Goal: Information Seeking & Learning: Compare options

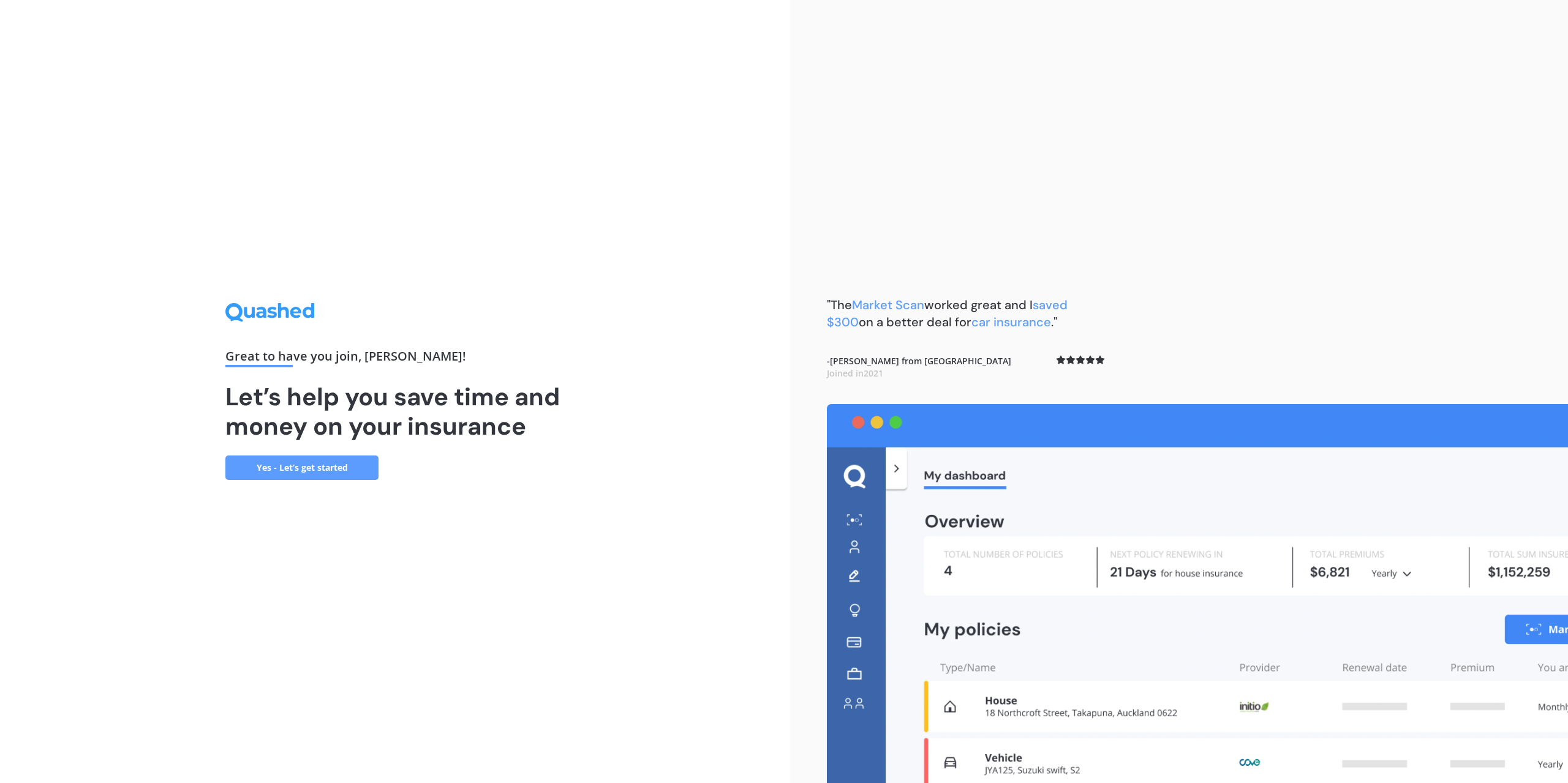
click at [301, 466] on link "Yes - Let’s get started" at bounding box center [302, 468] width 154 height 25
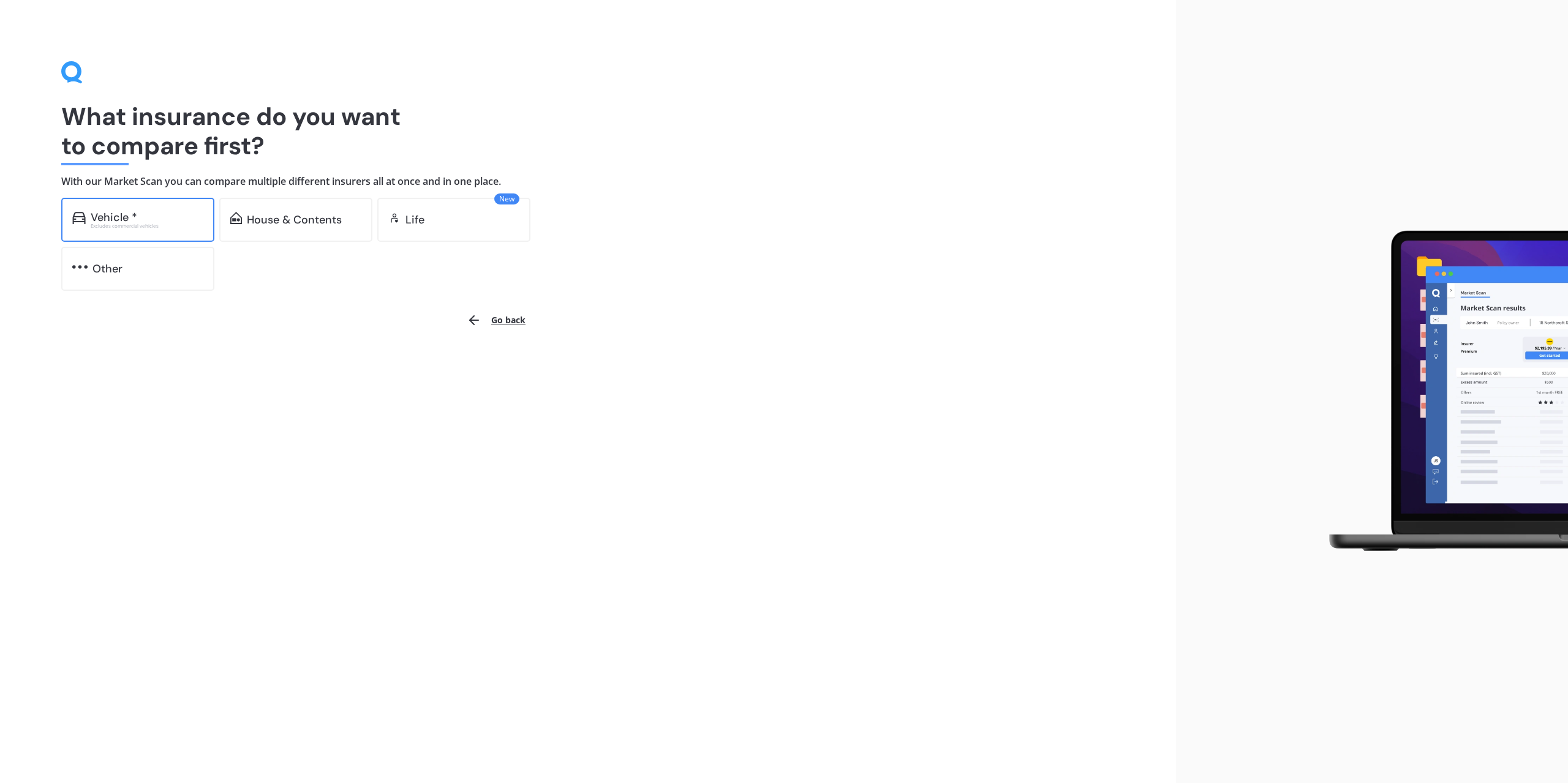
click at [125, 214] on div "Vehicle *" at bounding box center [113, 217] width 47 height 12
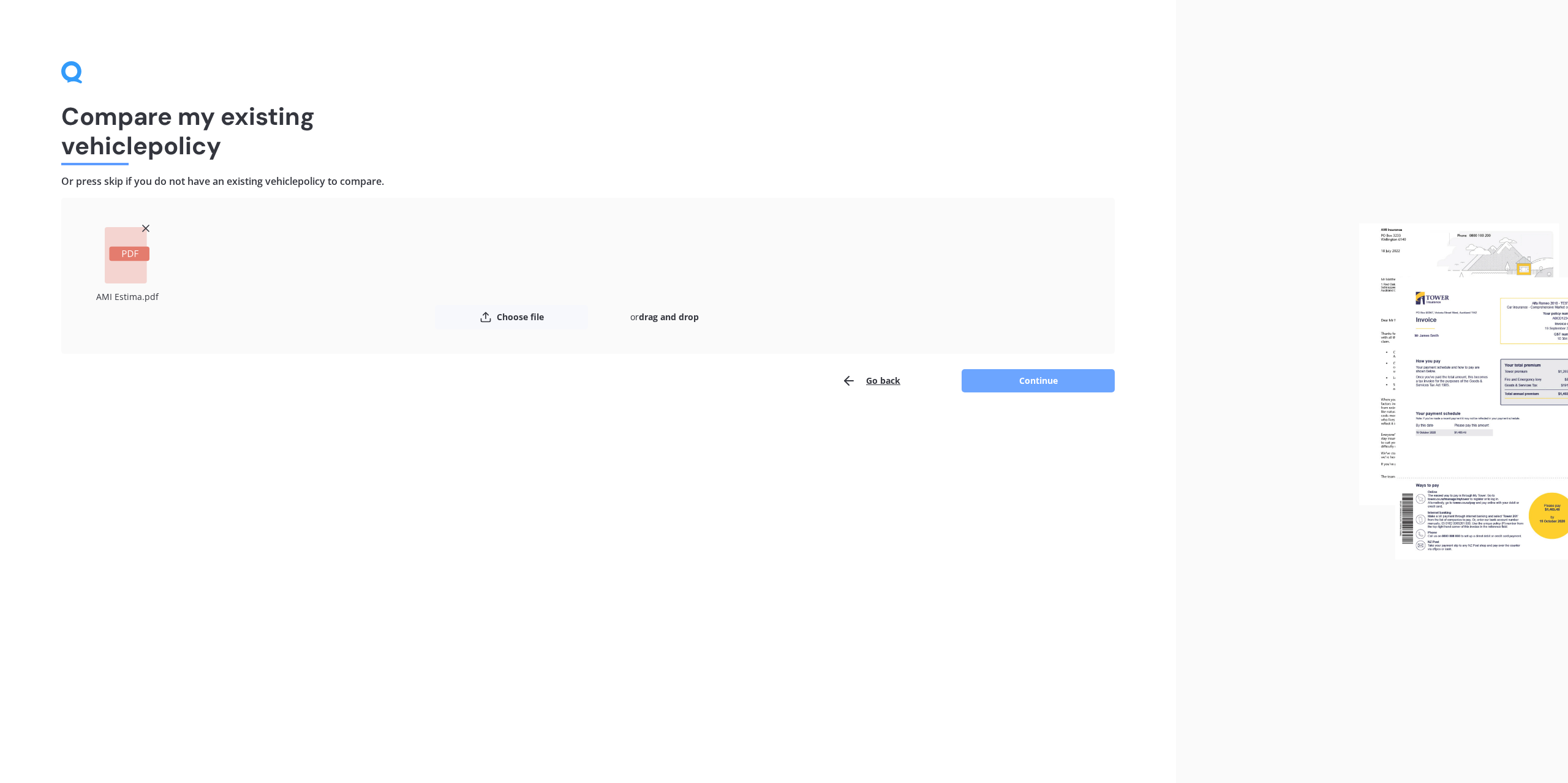
click at [1025, 378] on button "Continue" at bounding box center [1039, 380] width 154 height 23
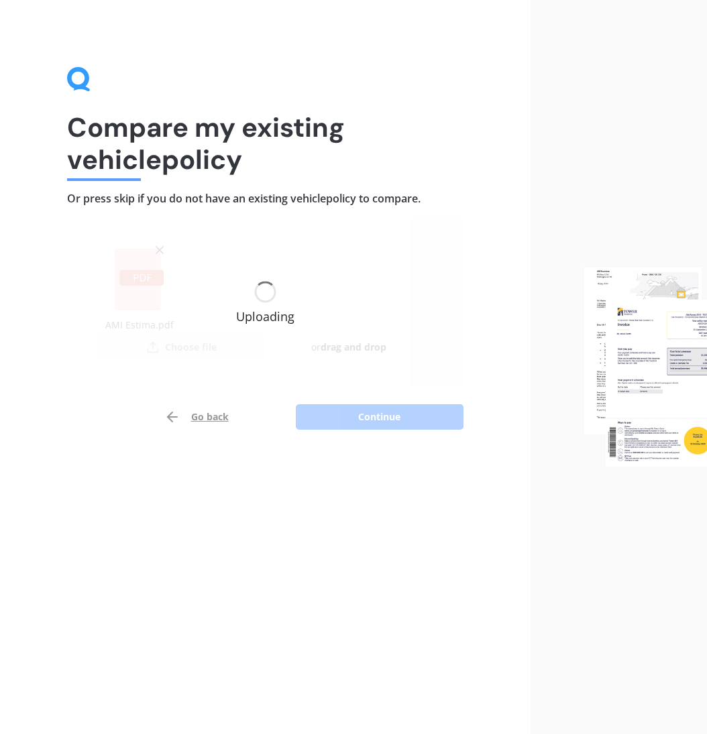
click at [701, 733] on div at bounding box center [618, 367] width 177 height 734
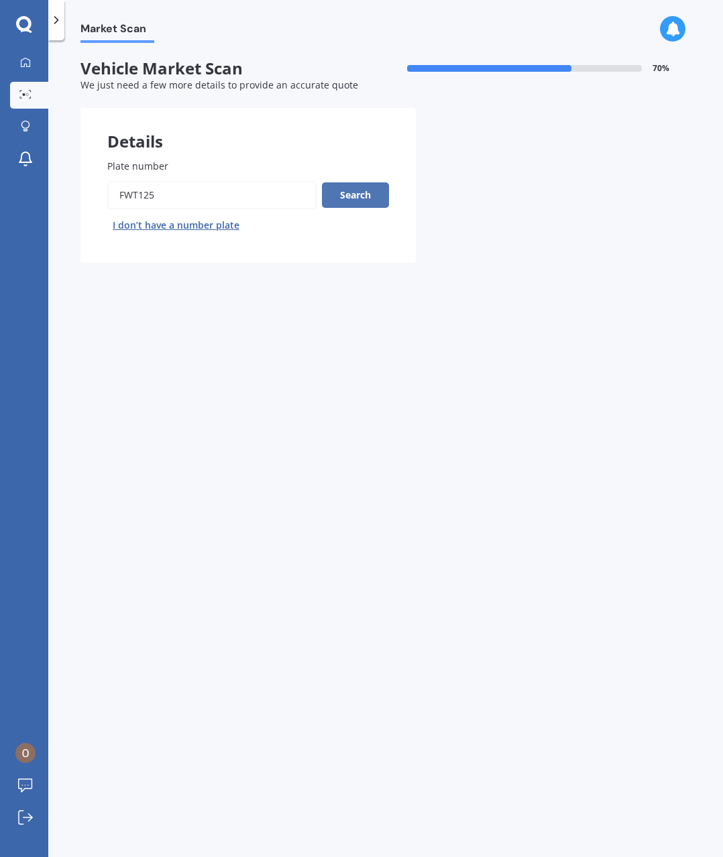
click at [356, 192] on button "Search" at bounding box center [355, 194] width 67 height 25
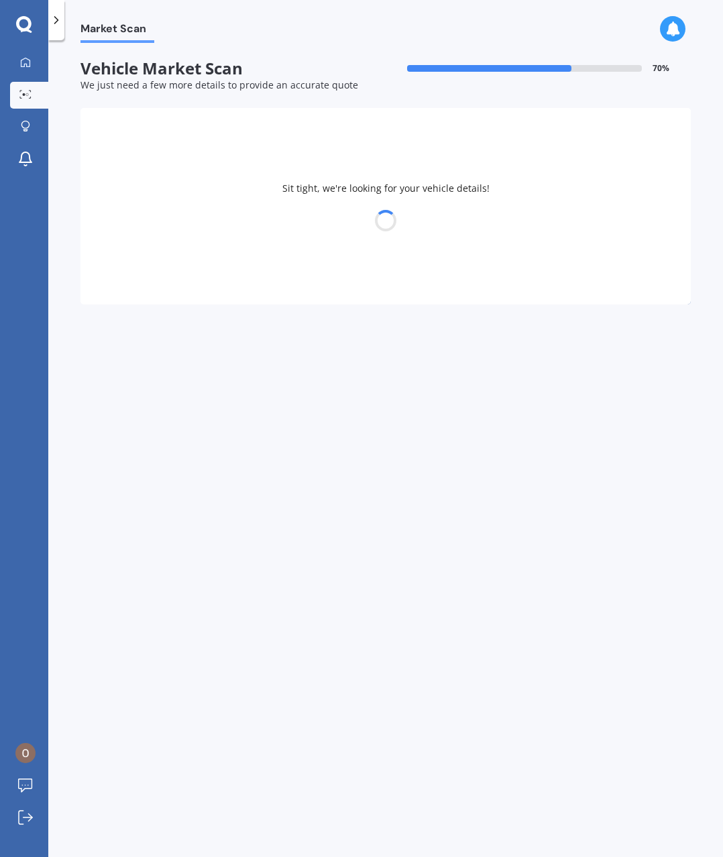
select select "TOYOTA"
select select "ESTIMA"
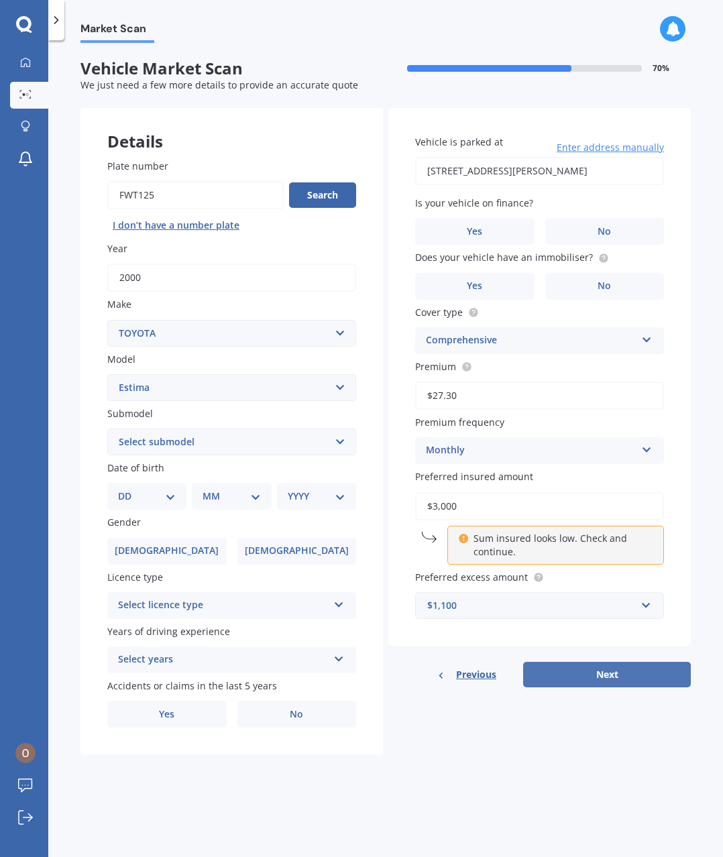
click at [597, 677] on button "Next" at bounding box center [607, 674] width 168 height 25
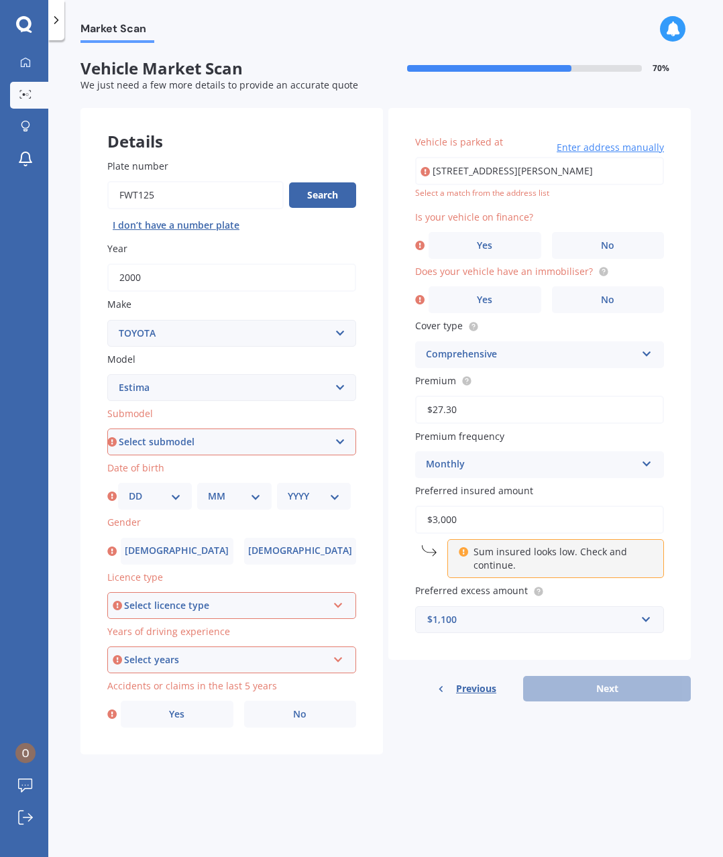
click at [338, 445] on select "Select submodel (All other) Diesel Emina Hybrid Hybrid X Lucida Lucida Hybrid S…" at bounding box center [231, 441] width 249 height 27
select select "STATION WAGON"
click at [107, 428] on select "Select submodel (All other) Diesel Emina Hybrid Hybrid X Lucida Lucida Hybrid S…" at bounding box center [231, 441] width 249 height 27
click at [176, 497] on select "DD 01 02 03 04 05 06 07 08 09 10 11 12 13 14 15 16 17 18 19 20 21 22 23 24 25 2…" at bounding box center [155, 496] width 52 height 15
select select "05"
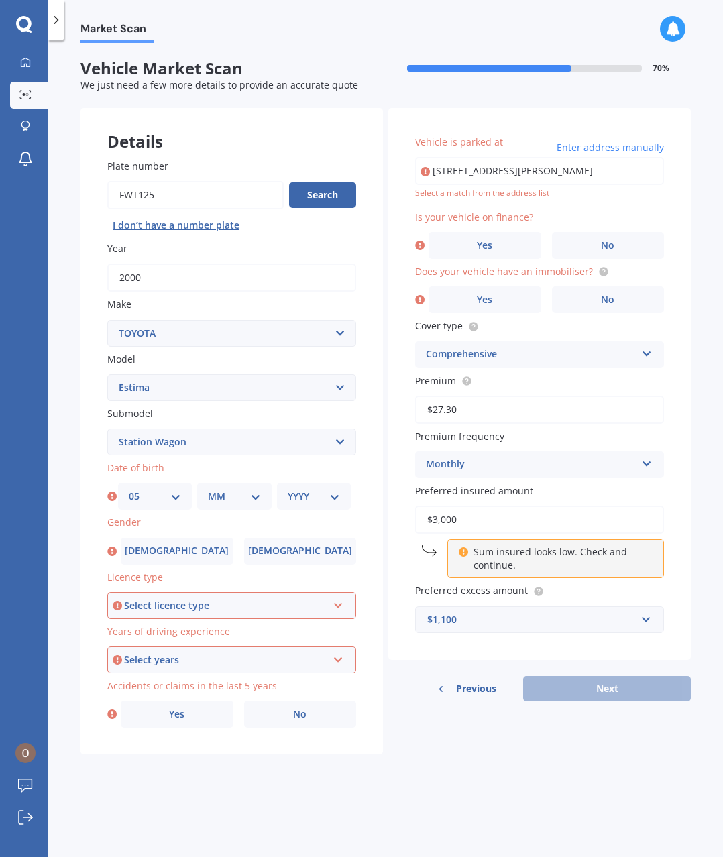
click at [129, 489] on select "DD 01 02 03 04 05 06 07 08 09 10 11 12 13 14 15 16 17 18 19 20 21 22 23 24 25 2…" at bounding box center [155, 496] width 52 height 15
click at [253, 507] on div "MM 01 02 03 04 05 06 07 08 09 10 11 12" at bounding box center [234, 496] width 74 height 27
click at [256, 499] on select "MM 01 02 03 04 05 06 07 08 09 10 11 12" at bounding box center [234, 496] width 52 height 15
select select "07"
click at [208, 489] on select "MM 01 02 03 04 05 06 07 08 09 10 11 12" at bounding box center [234, 496] width 52 height 15
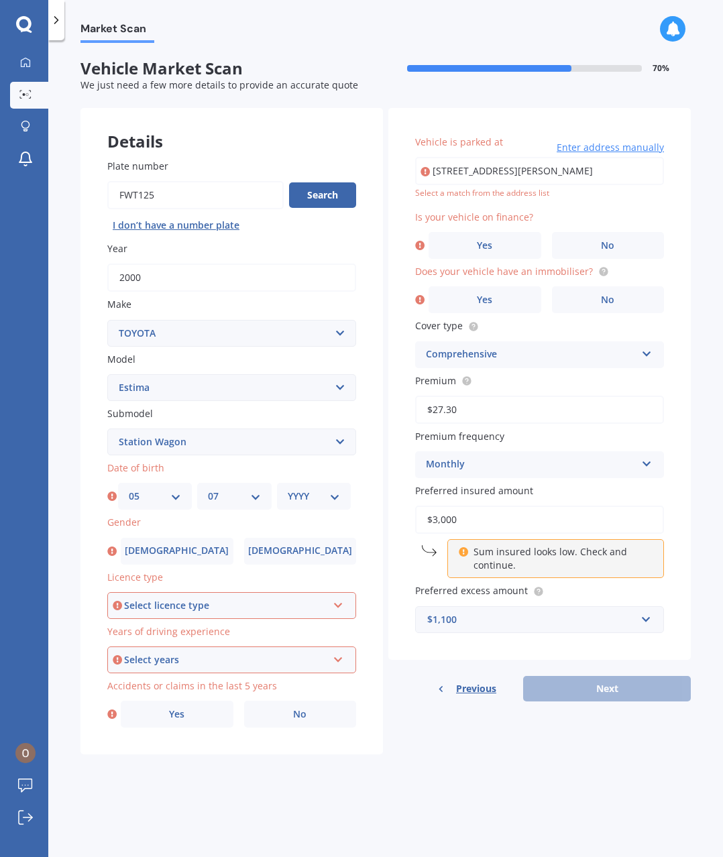
click at [335, 498] on select "YYYY 2025 2024 2023 2022 2021 2020 2019 2018 2017 2016 2015 2014 2013 2012 2011…" at bounding box center [314, 496] width 52 height 15
select select "1971"
click at [288, 489] on select "YYYY 2025 2024 2023 2022 2021 2020 2019 2018 2017 2016 2015 2014 2013 2012 2011…" at bounding box center [314, 496] width 52 height 15
click at [181, 556] on span "[DEMOGRAPHIC_DATA]" at bounding box center [176, 550] width 107 height 11
click at [0, 0] on input "[DEMOGRAPHIC_DATA]" at bounding box center [0, 0] width 0 height 0
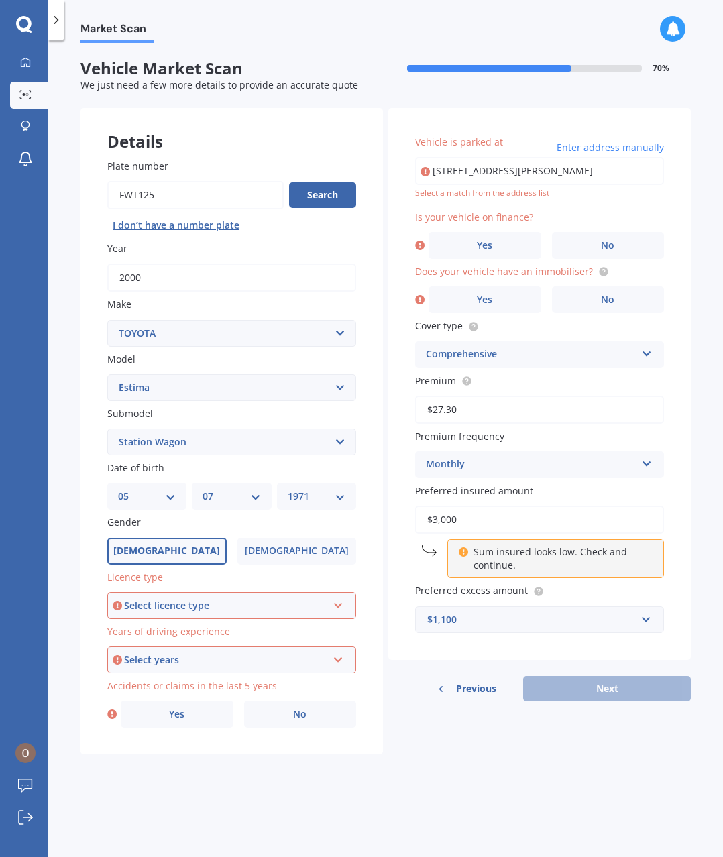
click at [344, 609] on div "Select licence type NZ Full NZ Restricted NZ Learners [GEOGRAPHIC_DATA] [GEOGRA…" at bounding box center [231, 605] width 249 height 27
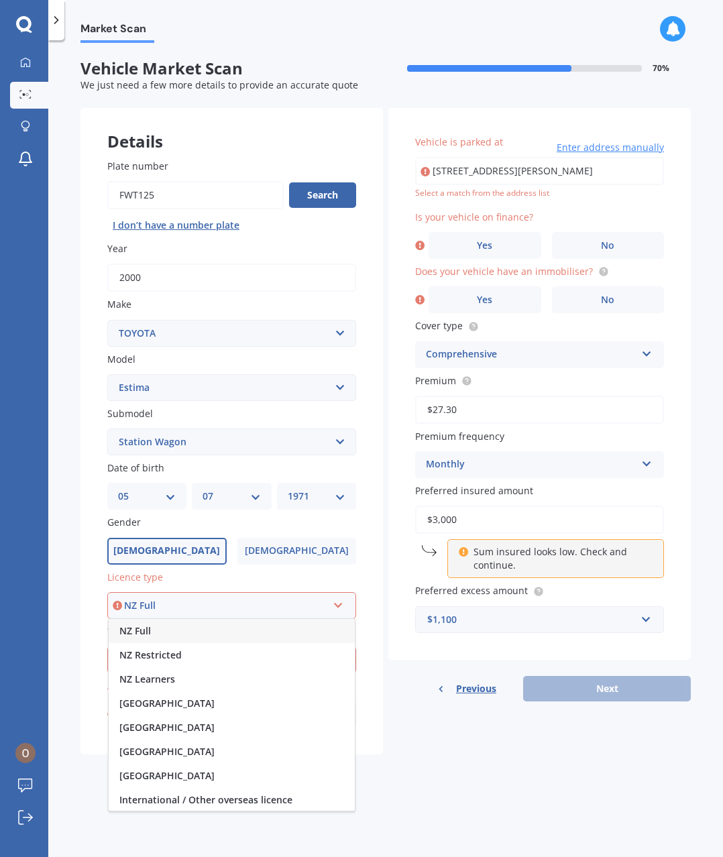
click at [135, 635] on span "NZ Full" at bounding box center [135, 630] width 32 height 13
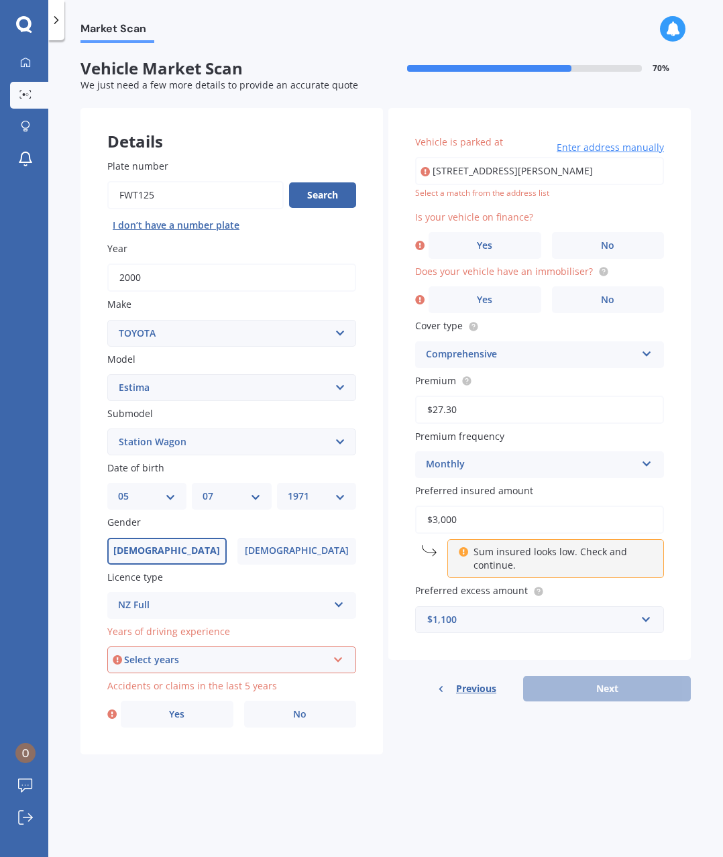
click at [339, 666] on div "Select years 5 or more years 4 years 3 years 2 years 1 year" at bounding box center [231, 659] width 249 height 27
click at [295, 681] on div "5 or more years" at bounding box center [232, 685] width 246 height 24
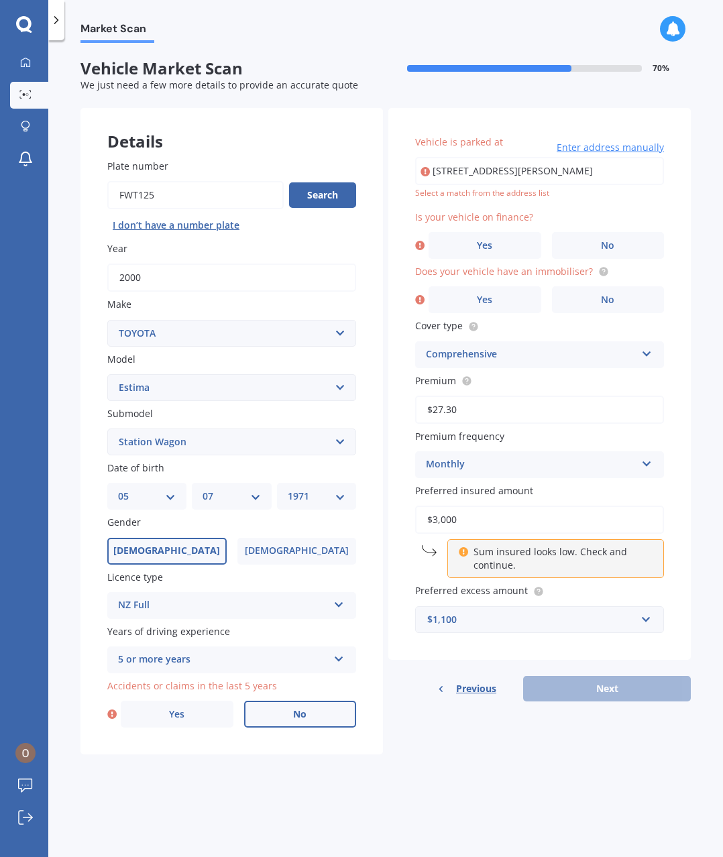
click at [300, 717] on span "No" at bounding box center [299, 714] width 13 height 11
click at [0, 0] on input "No" at bounding box center [0, 0] width 0 height 0
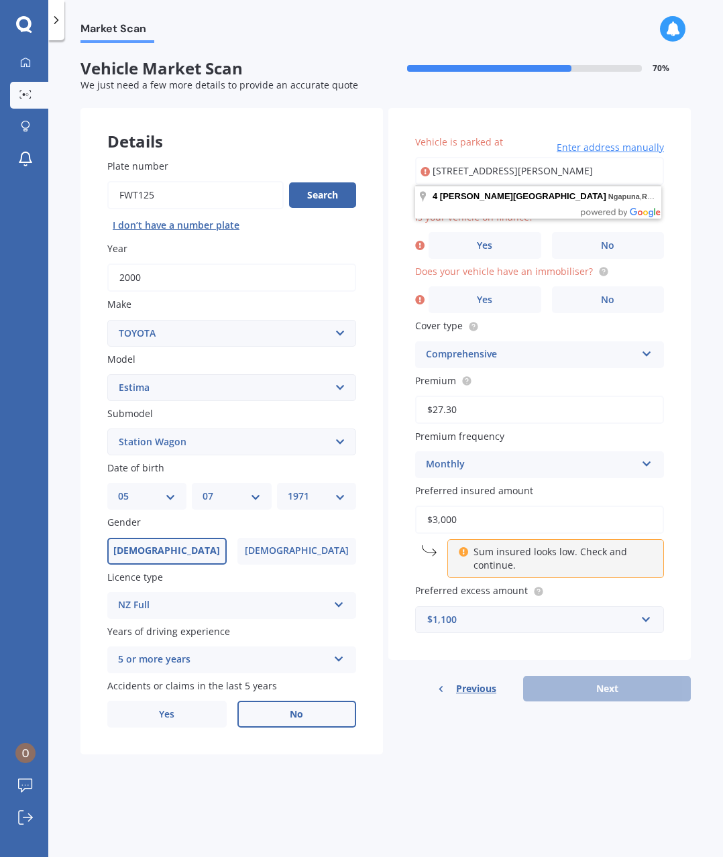
click at [693, 274] on div "Market Scan Vehicle Market Scan 70 % We just need a few more details to provide…" at bounding box center [385, 451] width 674 height 817
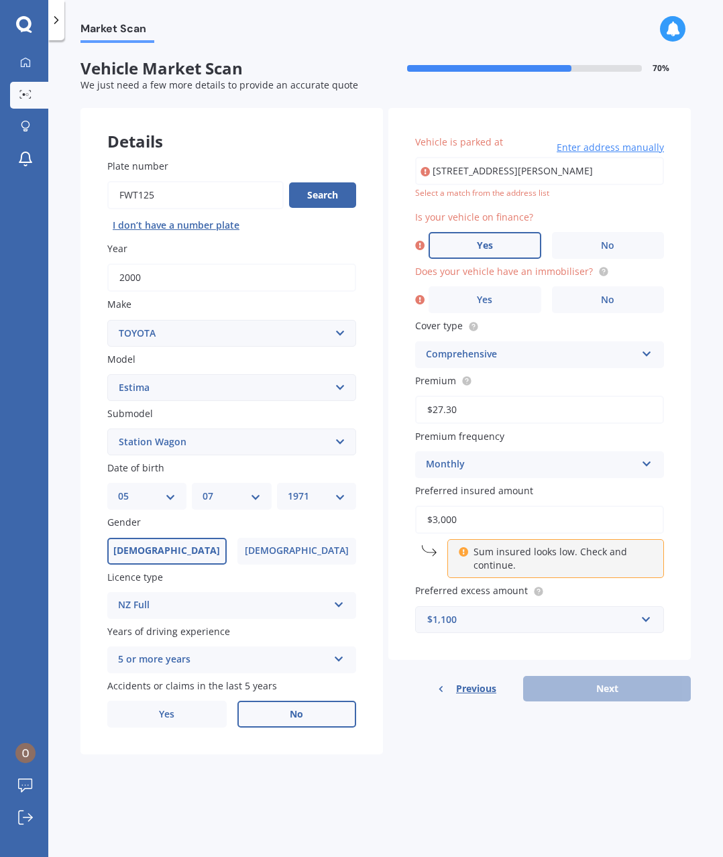
click at [493, 246] on label "Yes" at bounding box center [484, 245] width 113 height 27
click at [0, 0] on input "Yes" at bounding box center [0, 0] width 0 height 0
click at [638, 176] on input "[STREET_ADDRESS][PERSON_NAME]" at bounding box center [539, 171] width 249 height 28
type input "[STREET_ADDRESS][PERSON_NAME]"
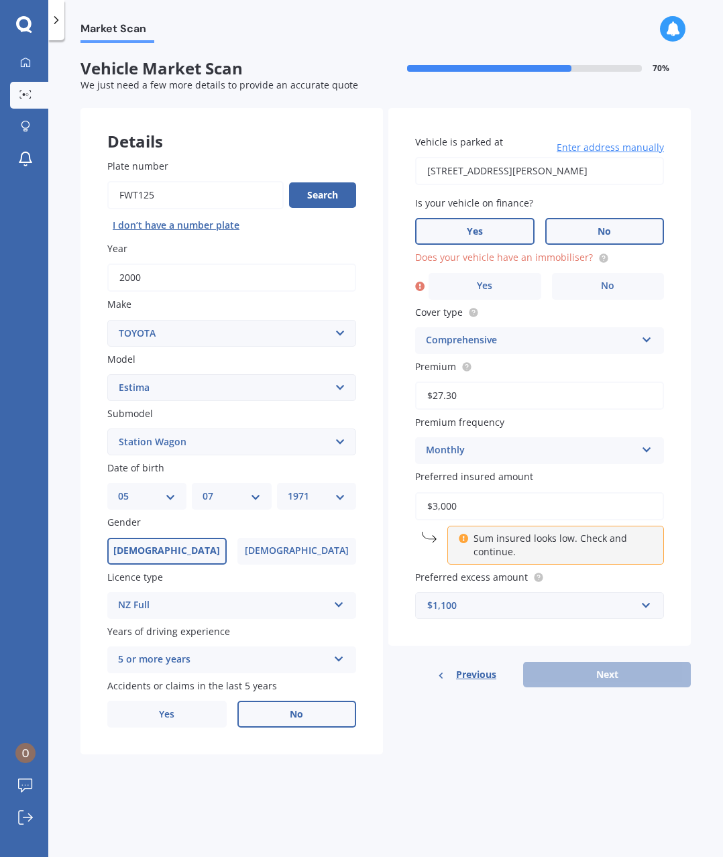
click at [592, 233] on label "No" at bounding box center [604, 231] width 119 height 27
click at [0, 0] on input "No" at bounding box center [0, 0] width 0 height 0
click at [593, 284] on label "No" at bounding box center [608, 286] width 113 height 27
click at [0, 0] on input "No" at bounding box center [0, 0] width 0 height 0
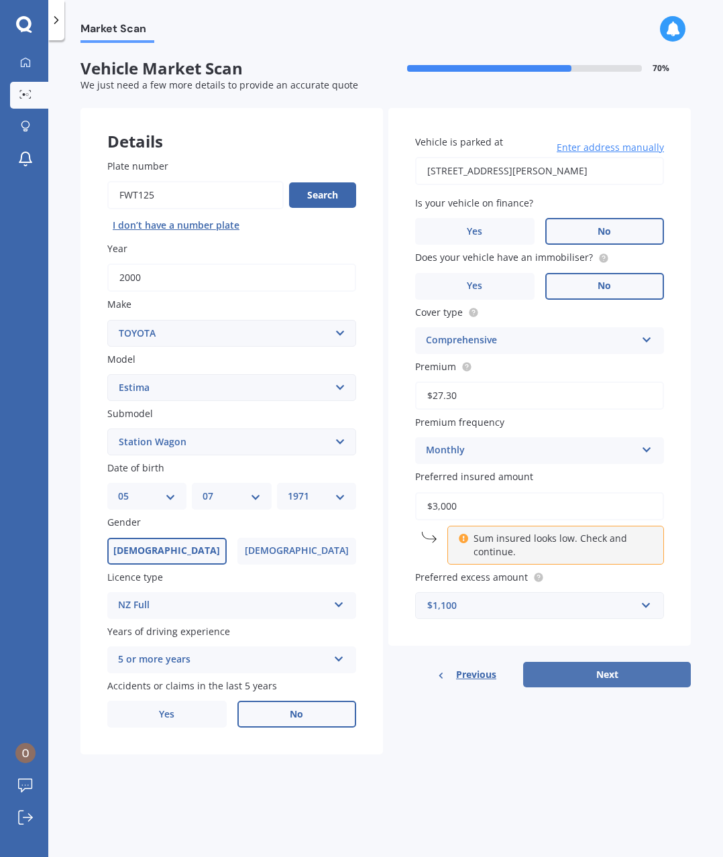
click at [621, 679] on button "Next" at bounding box center [607, 674] width 168 height 25
select select "05"
select select "07"
select select "1971"
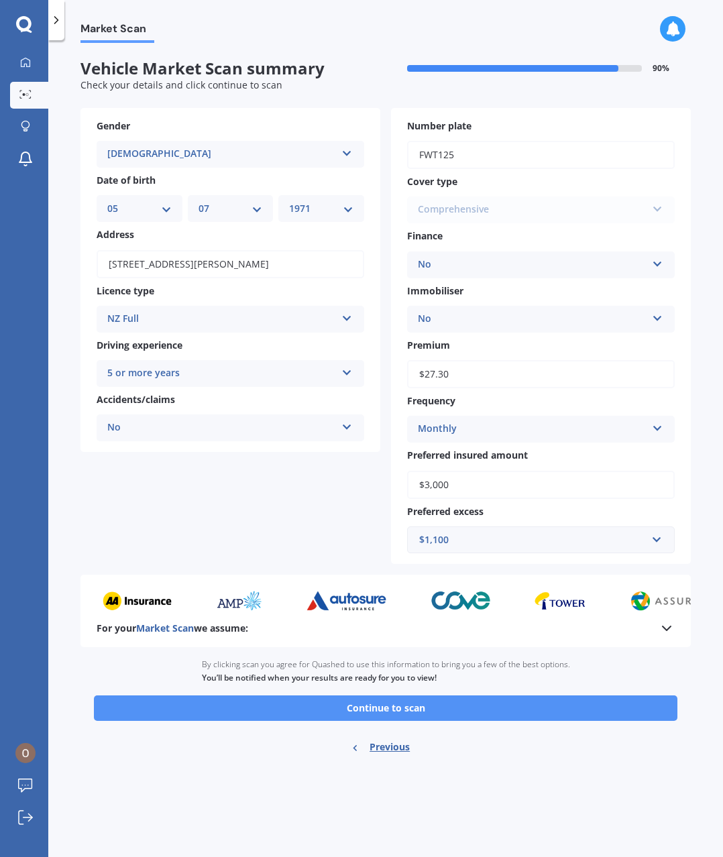
click at [449, 708] on button "Continue to scan" at bounding box center [385, 707] width 583 height 25
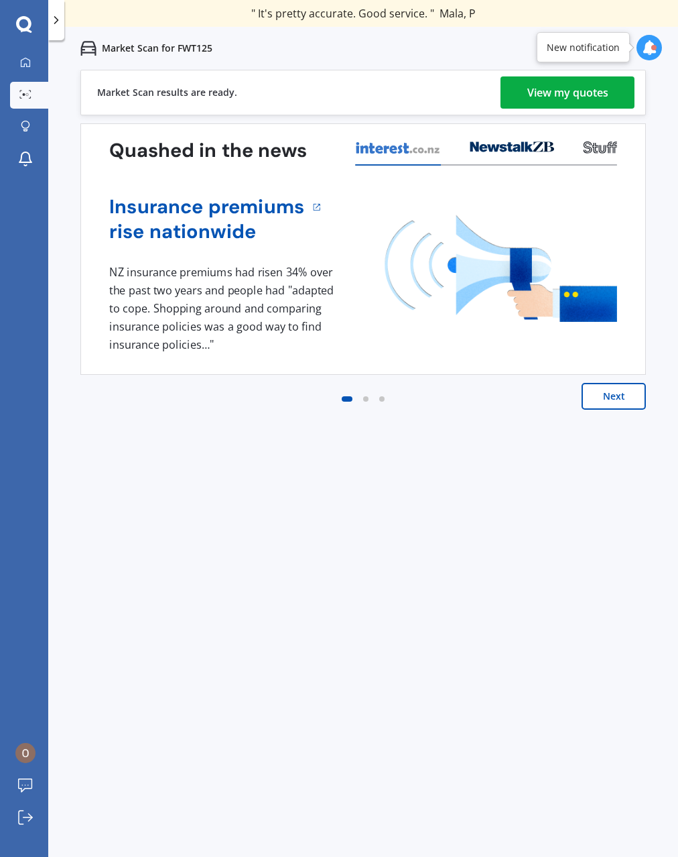
click at [619, 398] on button "Next" at bounding box center [614, 396] width 64 height 27
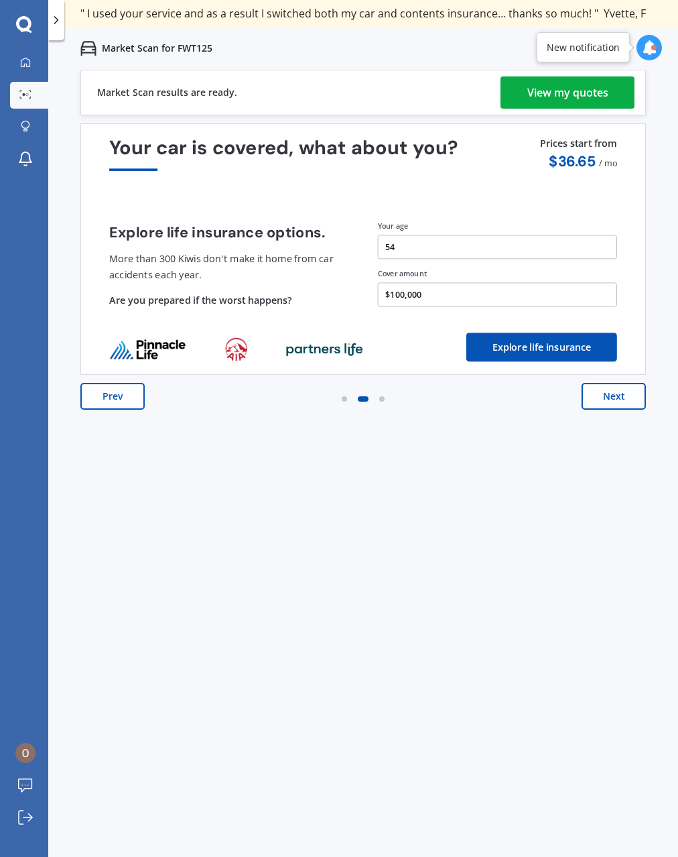
click at [542, 99] on div "View my quotes" at bounding box center [568, 92] width 81 height 32
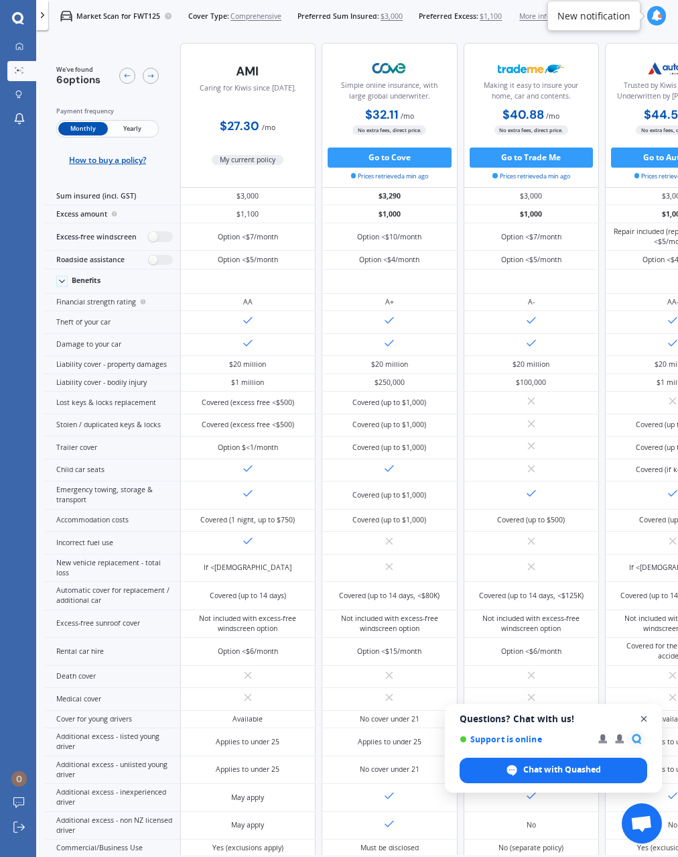
click at [646, 719] on span "Close chat" at bounding box center [644, 719] width 17 height 17
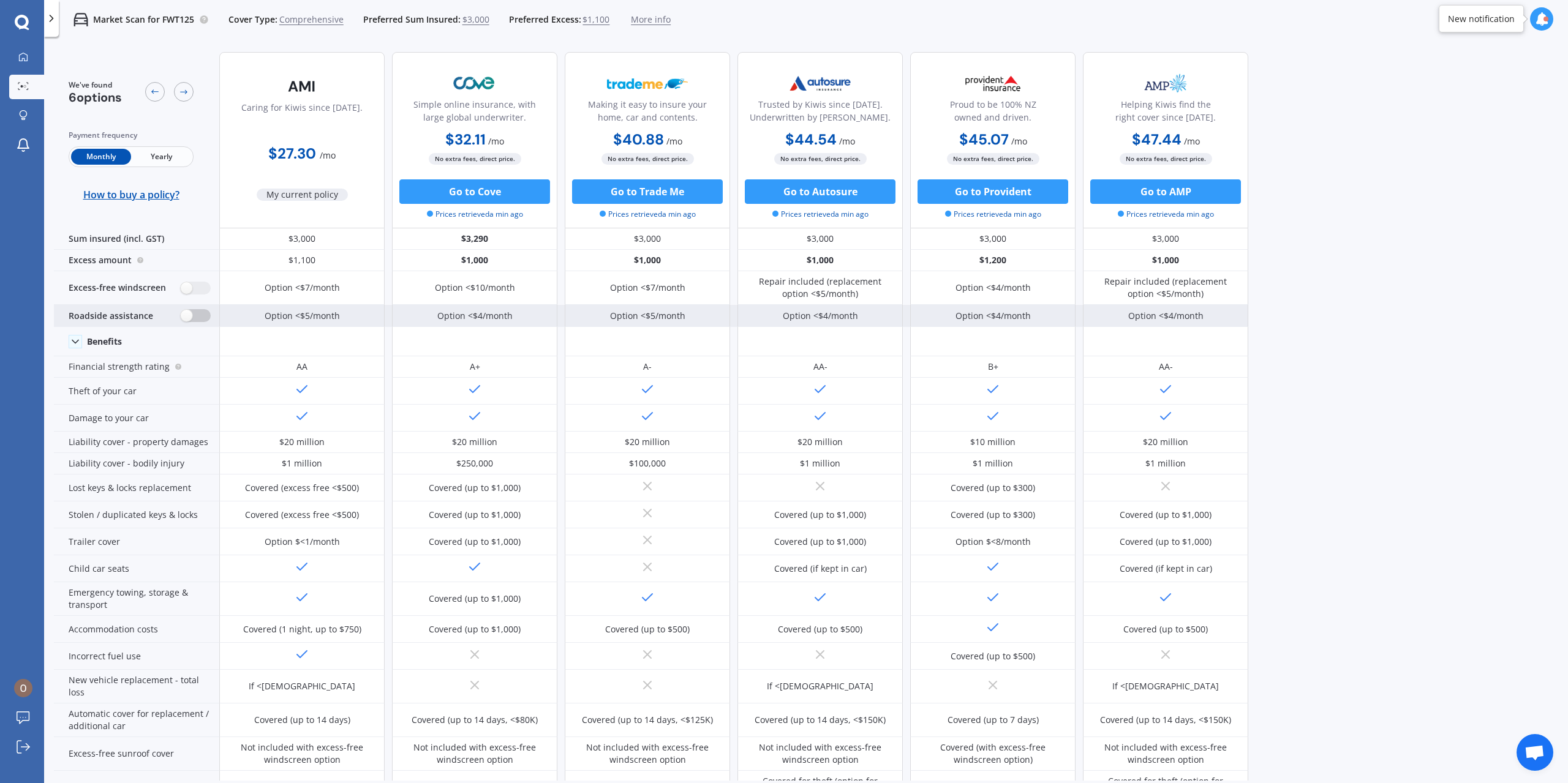
click at [197, 316] on label at bounding box center [196, 316] width 30 height 13
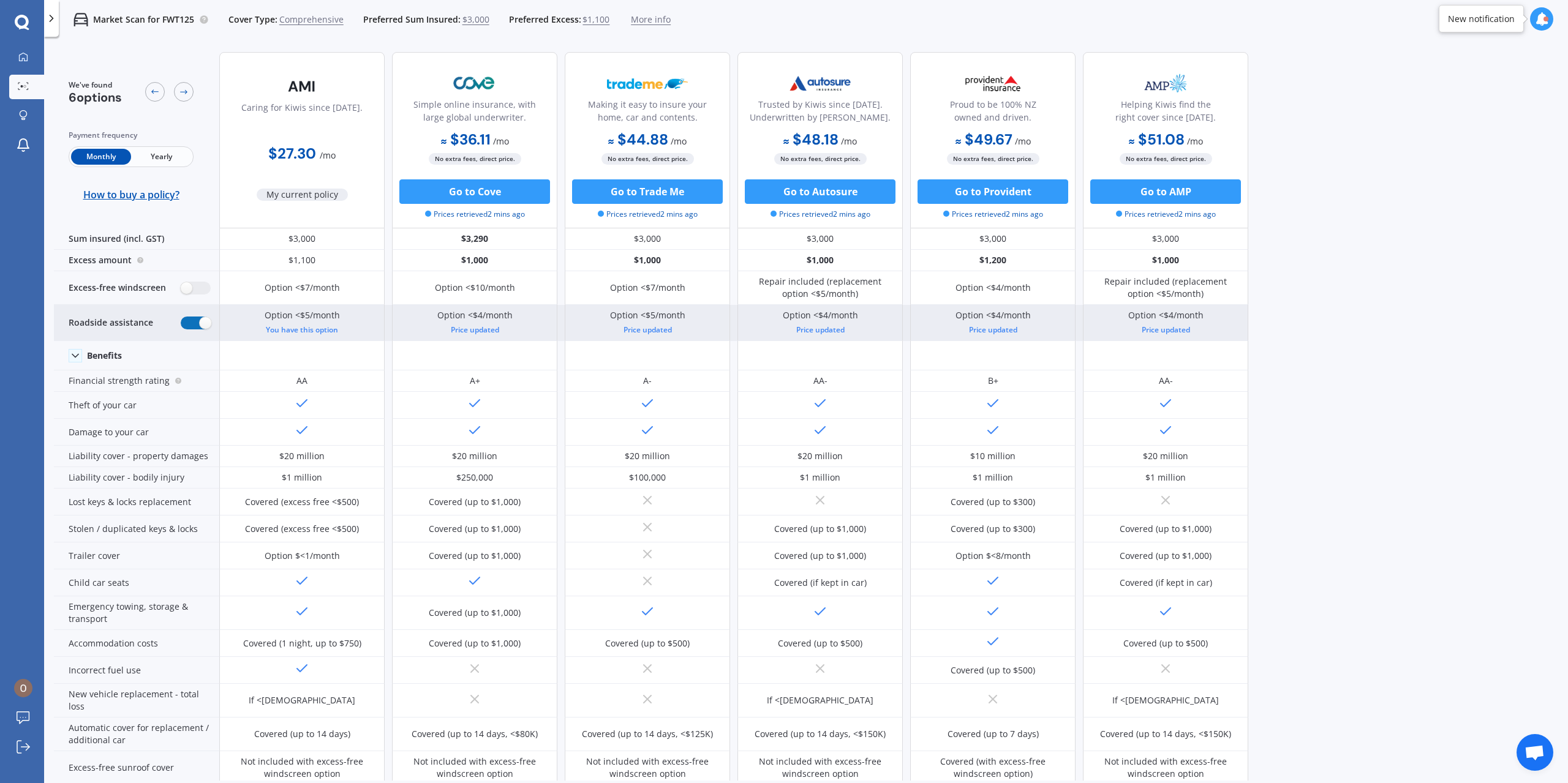
click at [192, 324] on label at bounding box center [196, 323] width 30 height 13
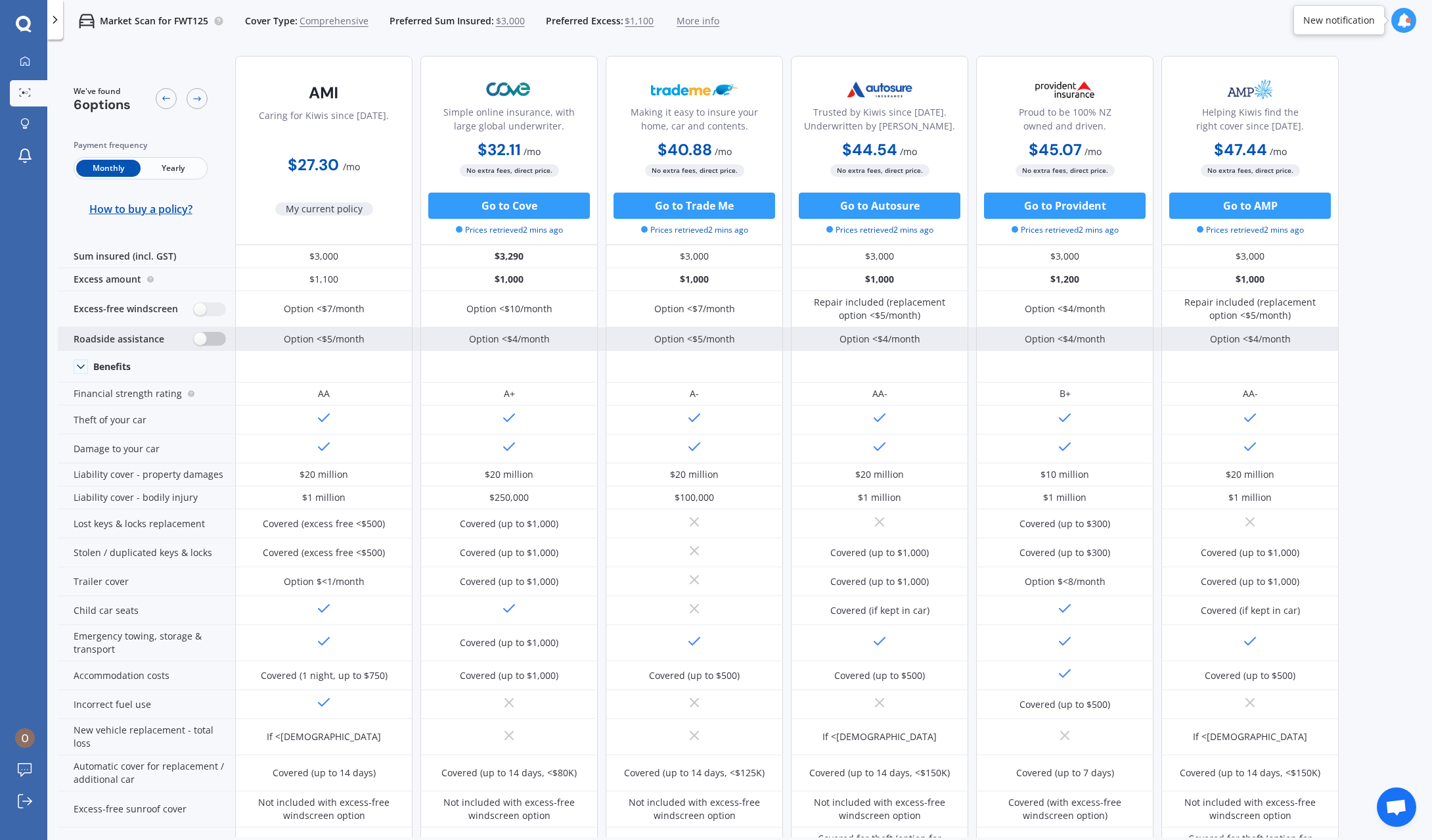
click at [216, 341] on label at bounding box center [210, 339] width 32 height 14
radio input "true"
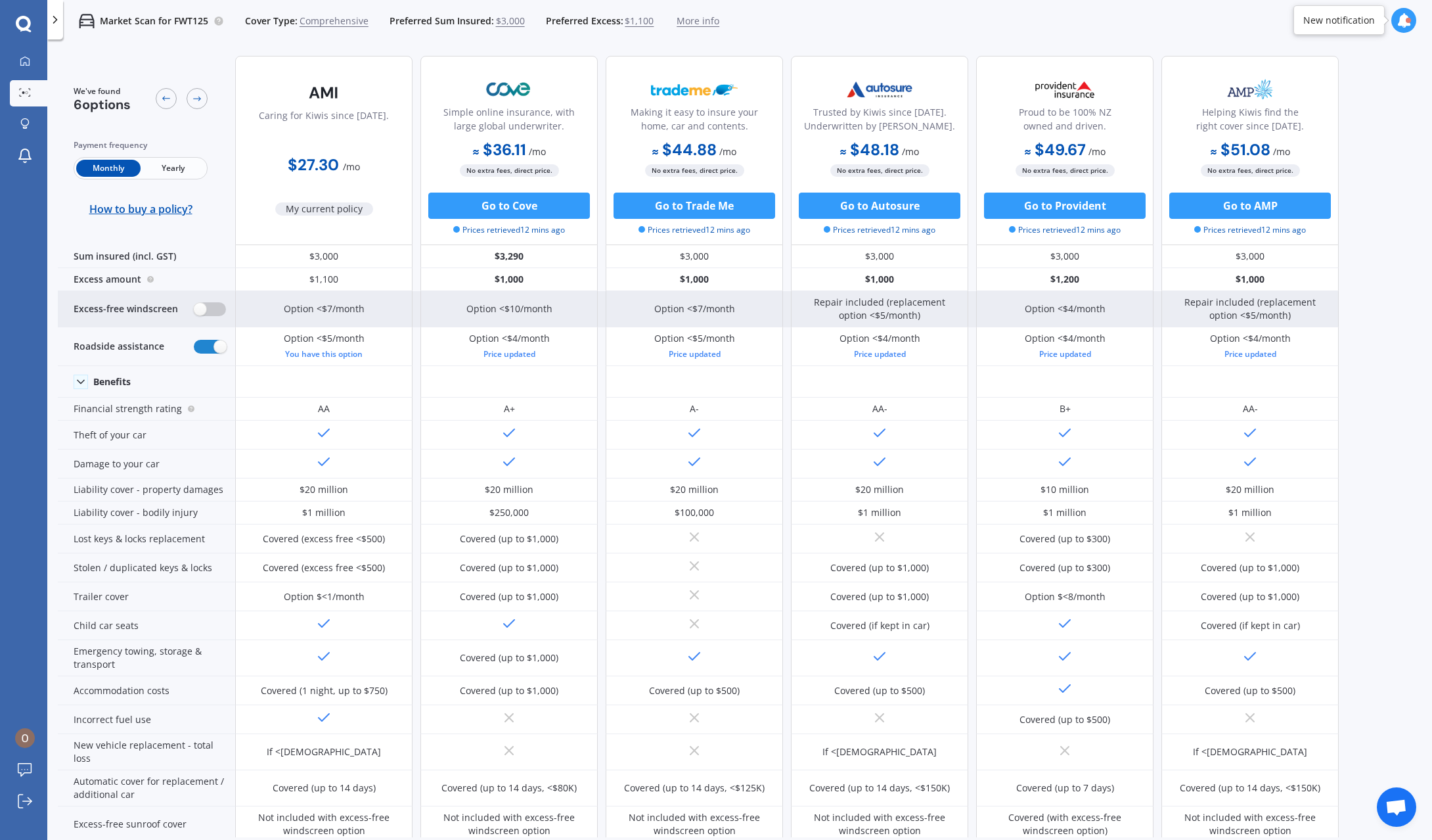
click at [211, 304] on label at bounding box center [210, 309] width 32 height 14
radio input "true"
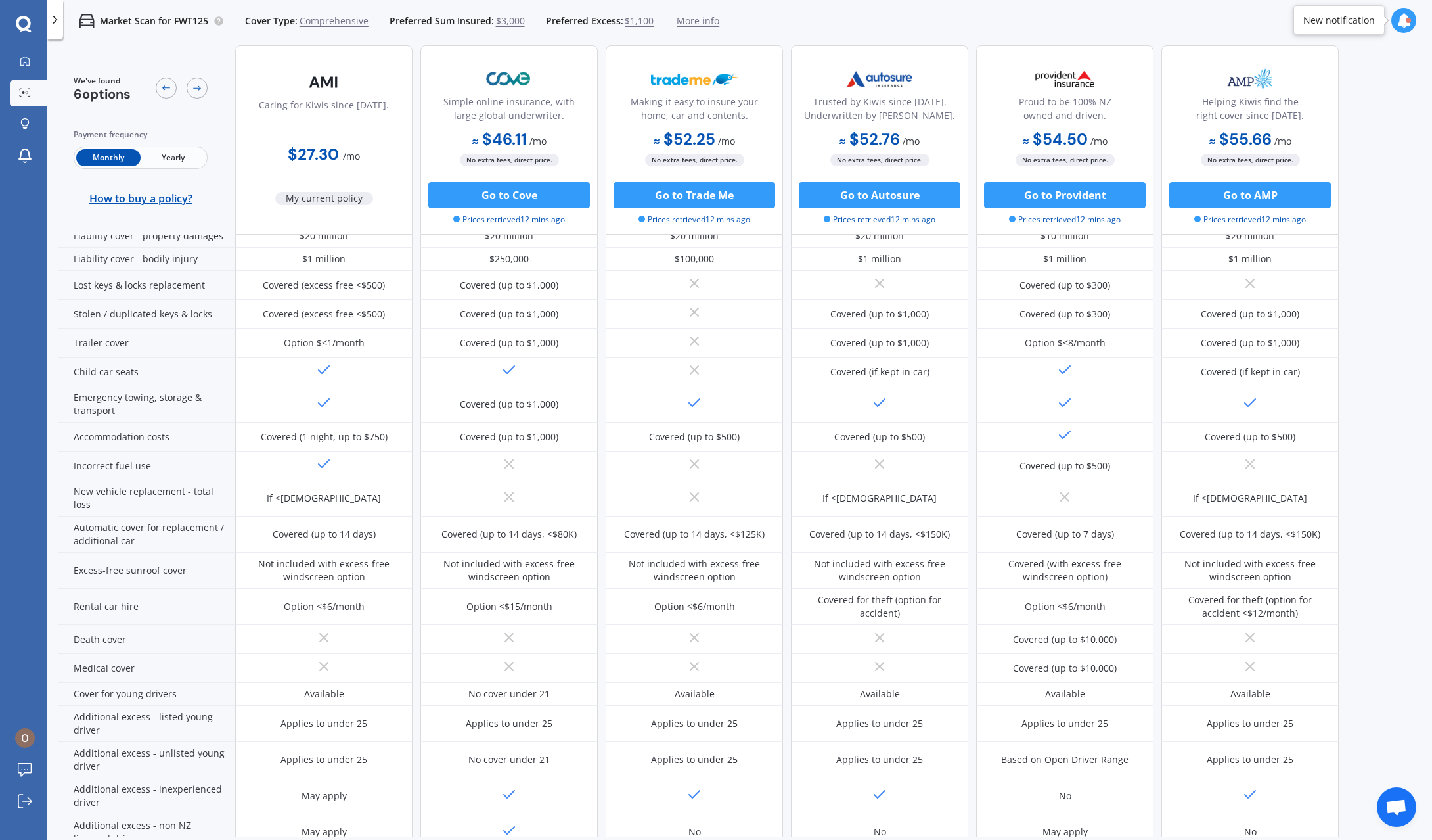
scroll to position [389, 0]
